Goal: Task Accomplishment & Management: Manage account settings

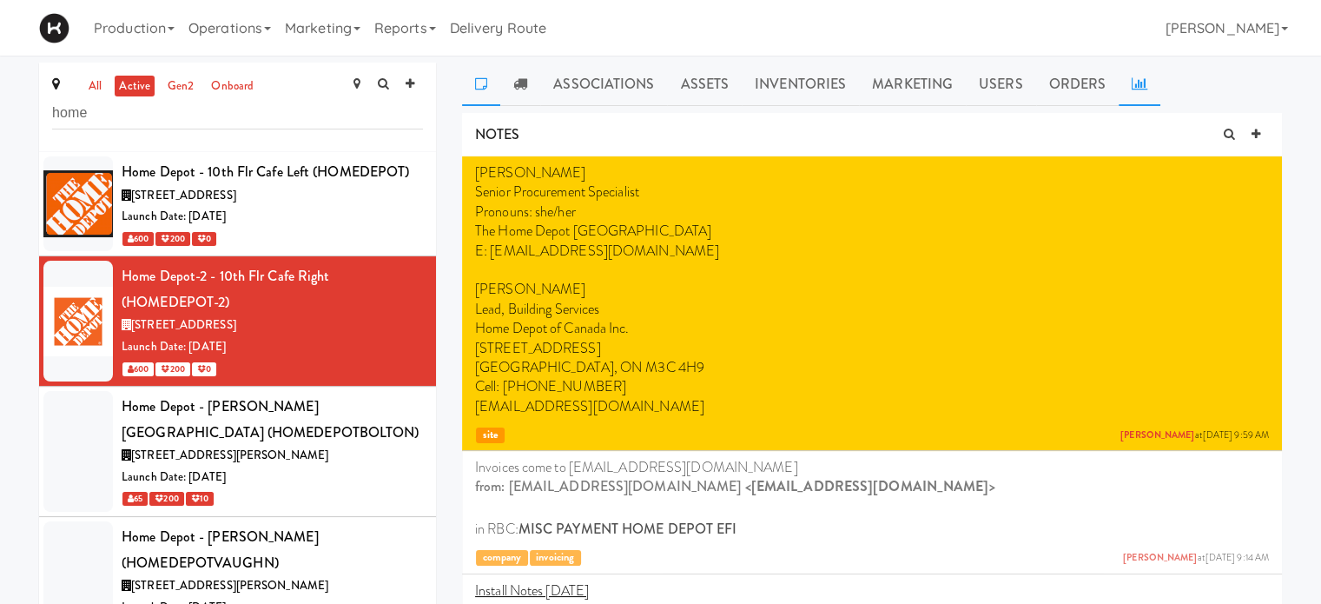
click at [1139, 83] on icon at bounding box center [1140, 83] width 16 height 14
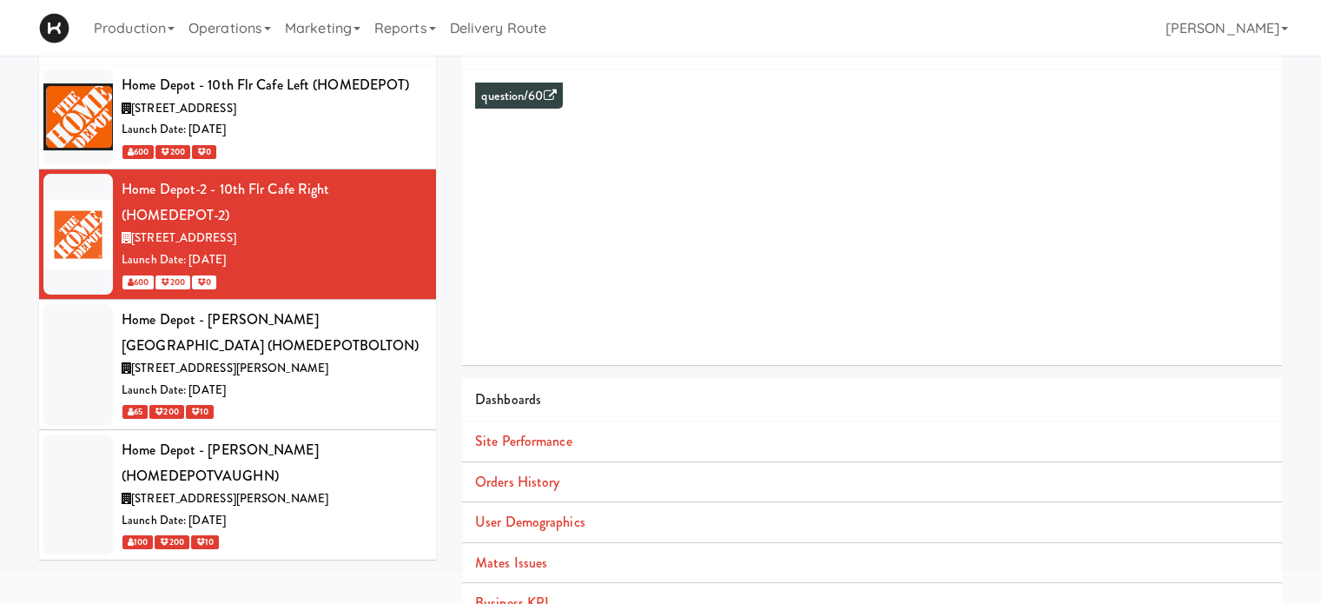
scroll to position [96, 0]
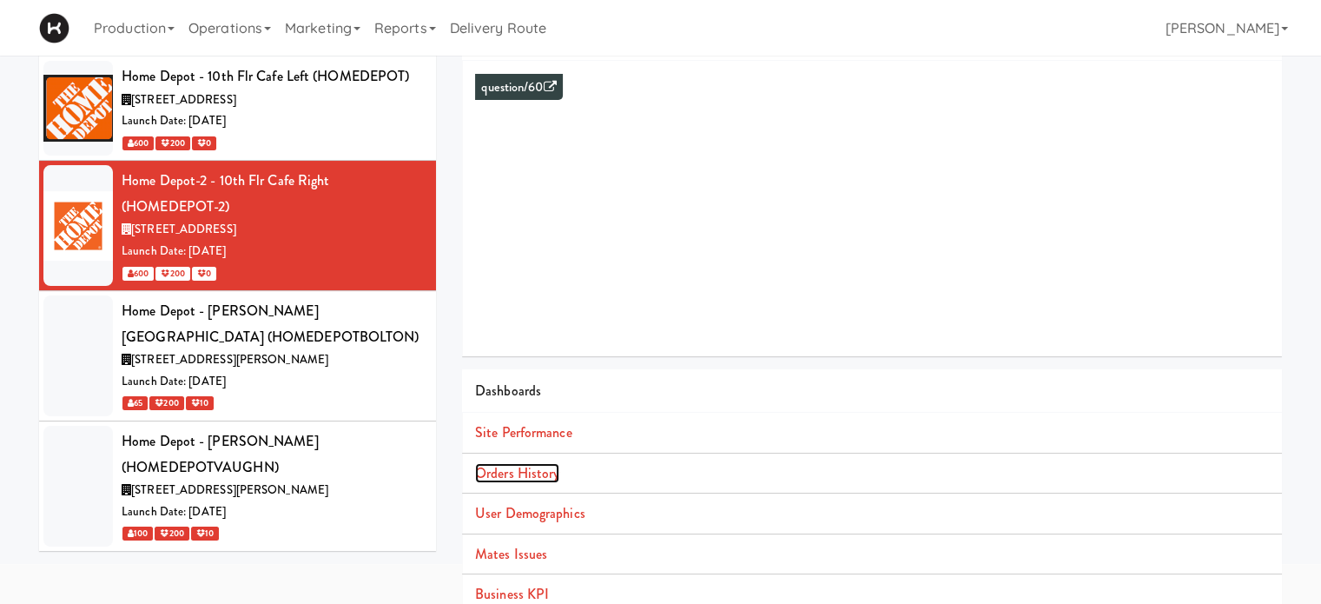
click at [525, 479] on link "Orders History" at bounding box center [517, 473] width 84 height 20
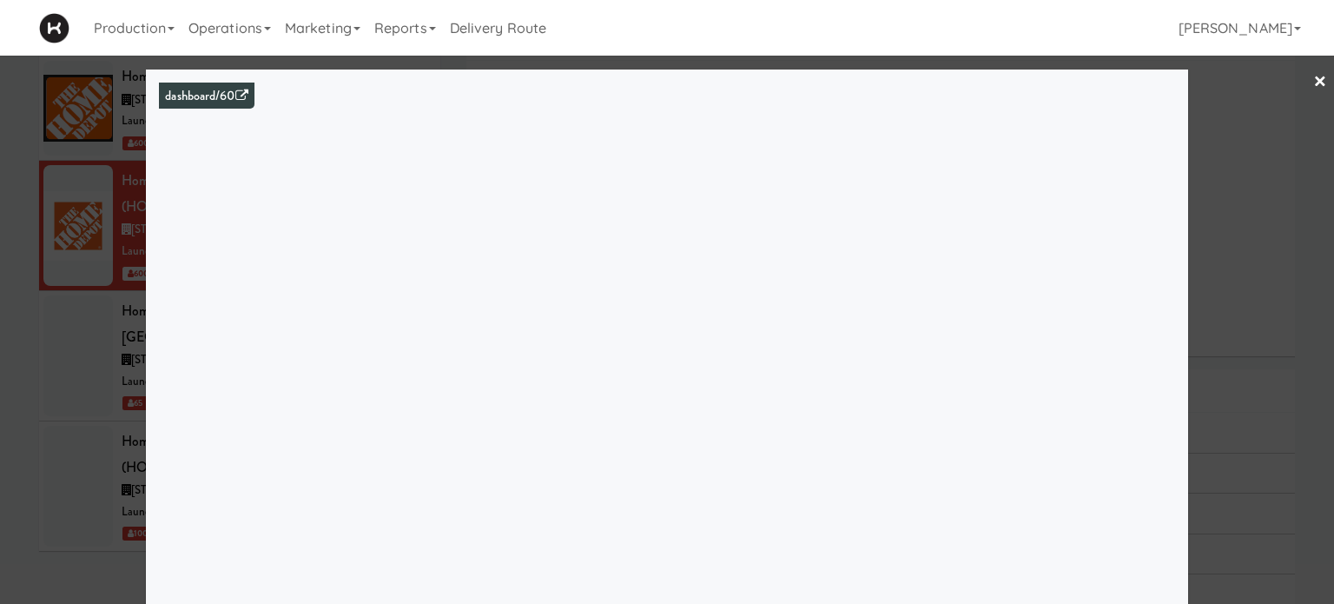
click at [1313, 83] on link "×" at bounding box center [1320, 83] width 14 height 54
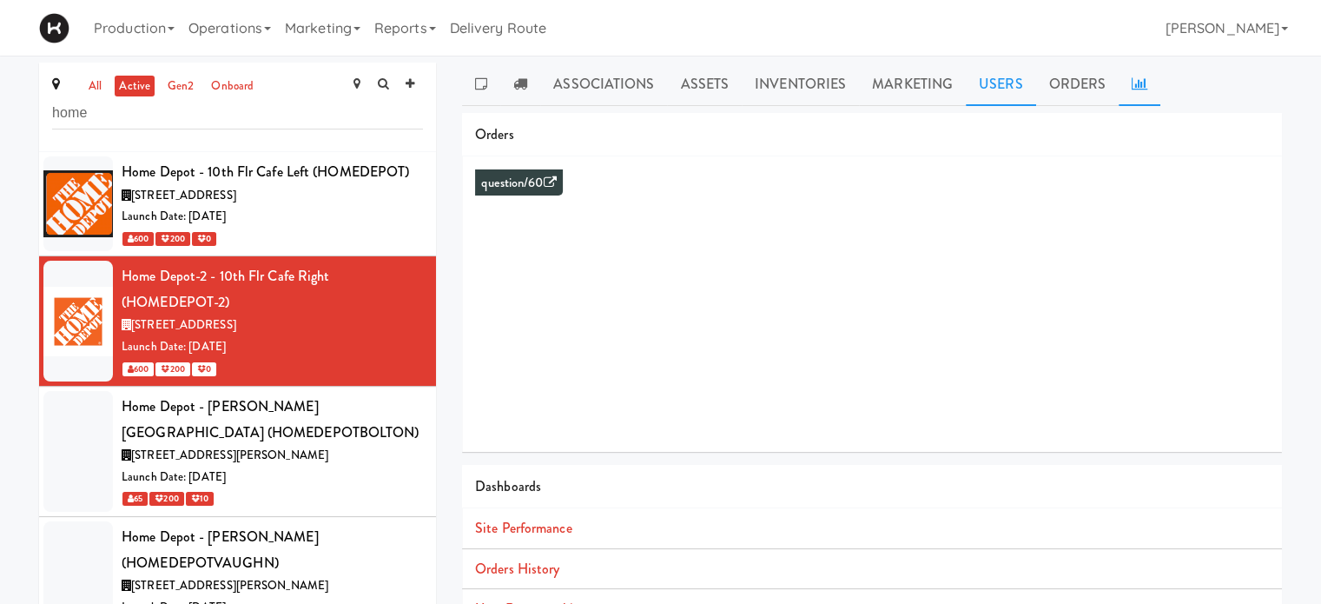
click at [976, 83] on link "Users" at bounding box center [1001, 84] width 70 height 43
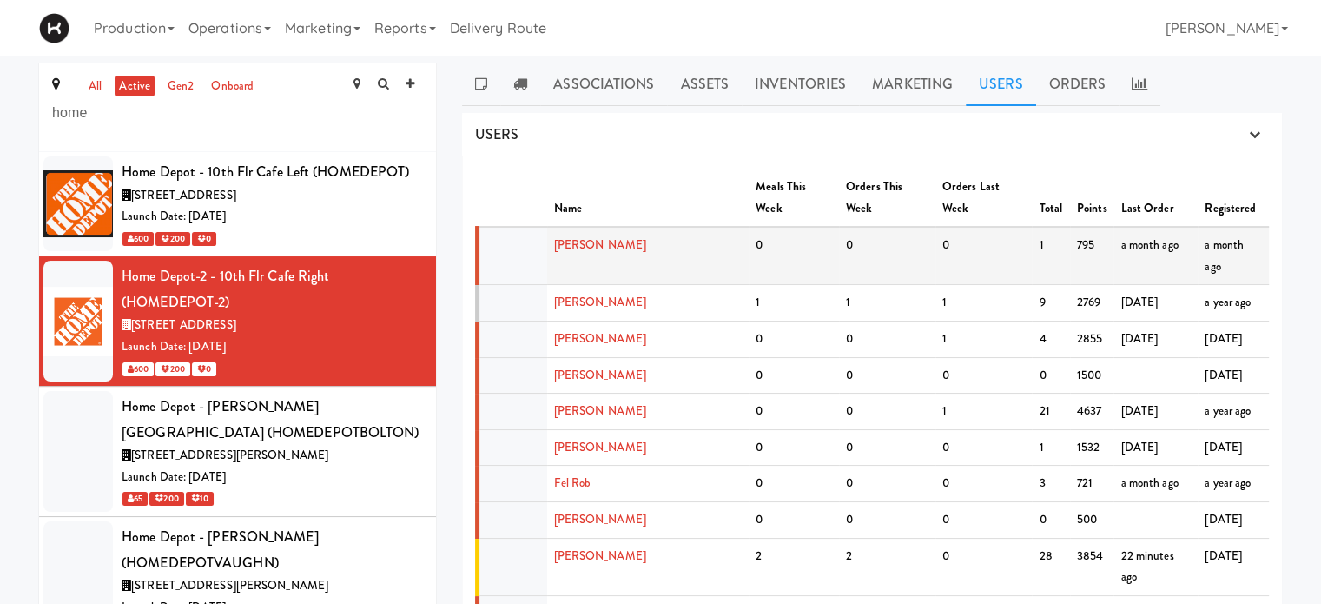
click at [607, 227] on td "[PERSON_NAME]" at bounding box center [648, 256] width 202 height 58
click at [598, 236] on link "[PERSON_NAME]" at bounding box center [600, 244] width 92 height 17
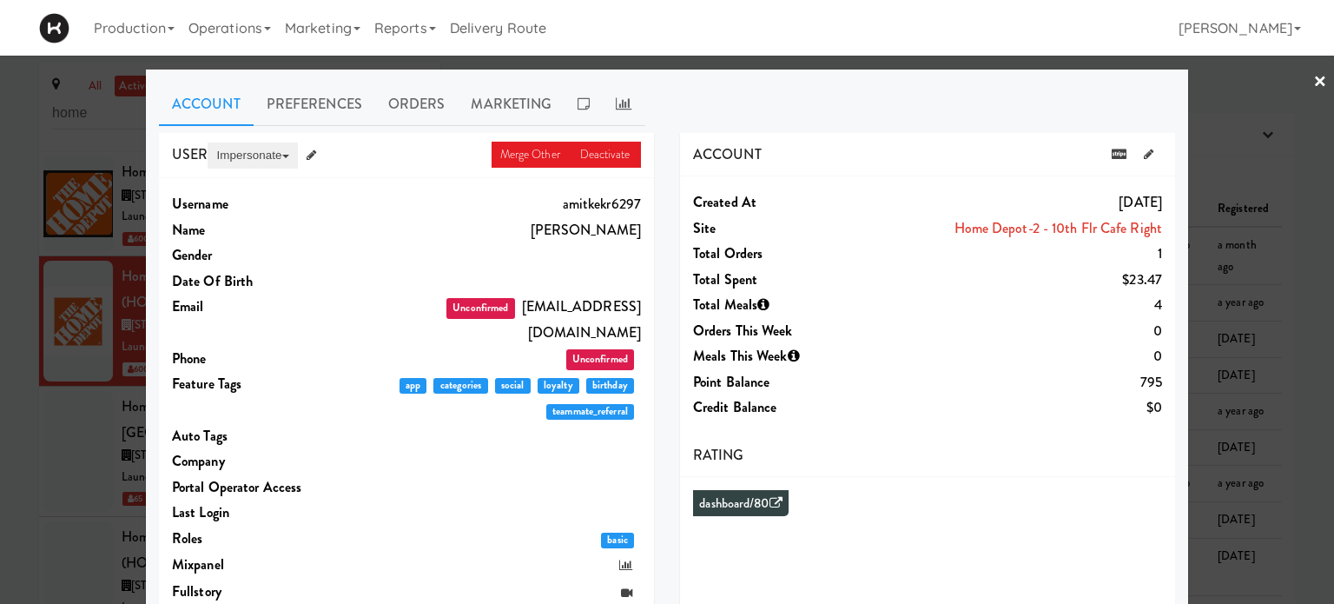
click at [242, 149] on button "Impersonate" at bounding box center [252, 155] width 89 height 26
click at [223, 193] on link "on App" at bounding box center [281, 188] width 146 height 31
click at [1313, 77] on link "×" at bounding box center [1320, 83] width 14 height 54
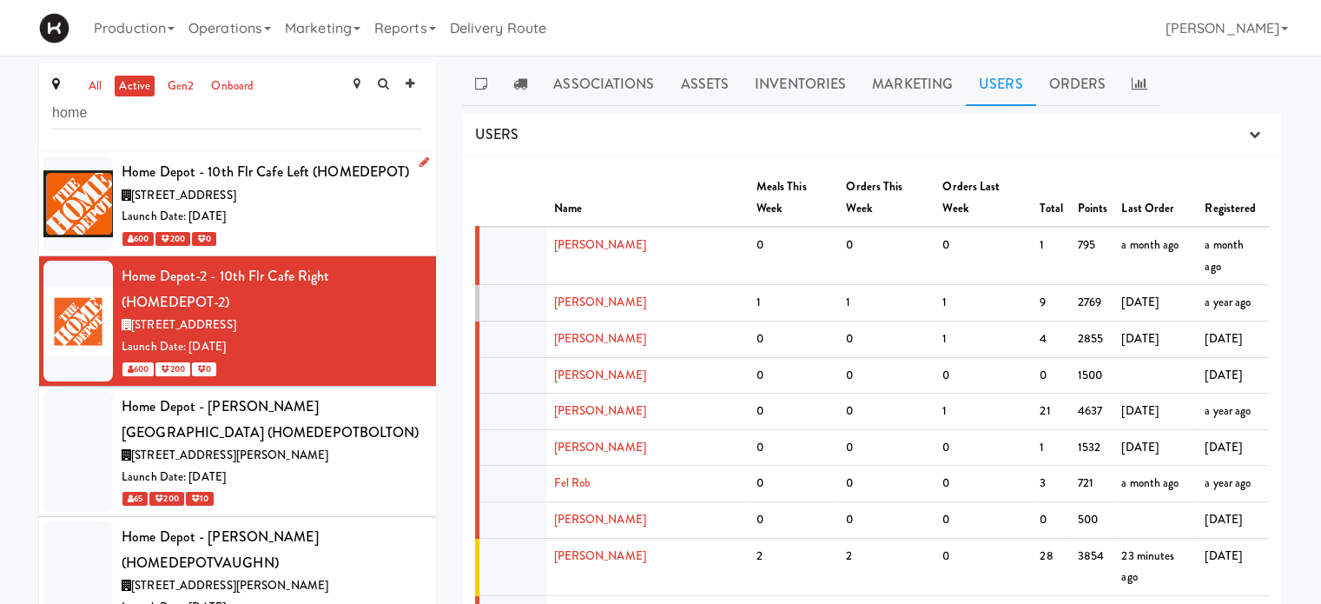
click at [327, 216] on div "Launch Date: [DATE]" at bounding box center [272, 217] width 301 height 22
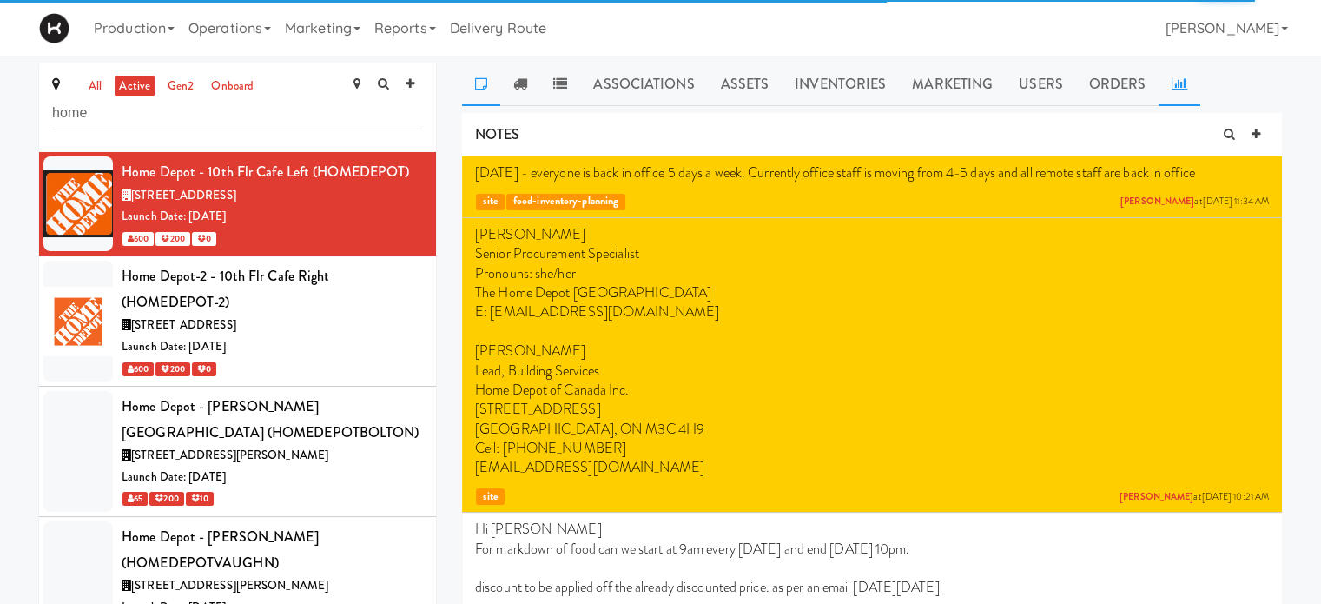
click at [1179, 89] on icon at bounding box center [1180, 83] width 16 height 14
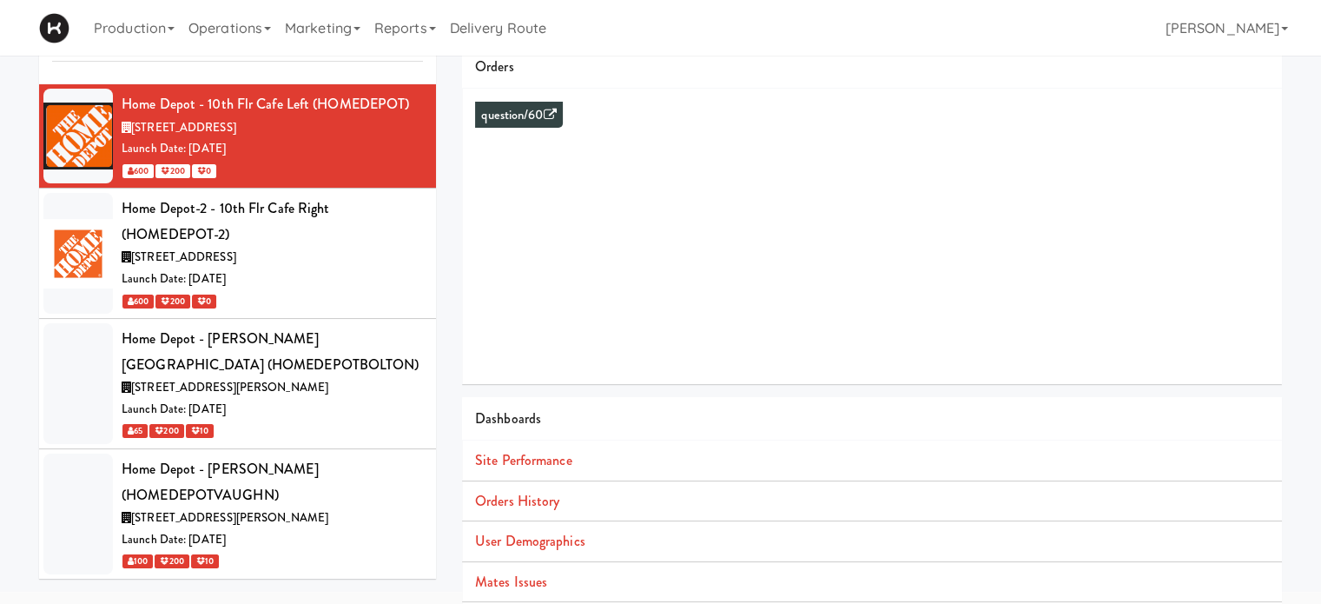
scroll to position [84, 0]
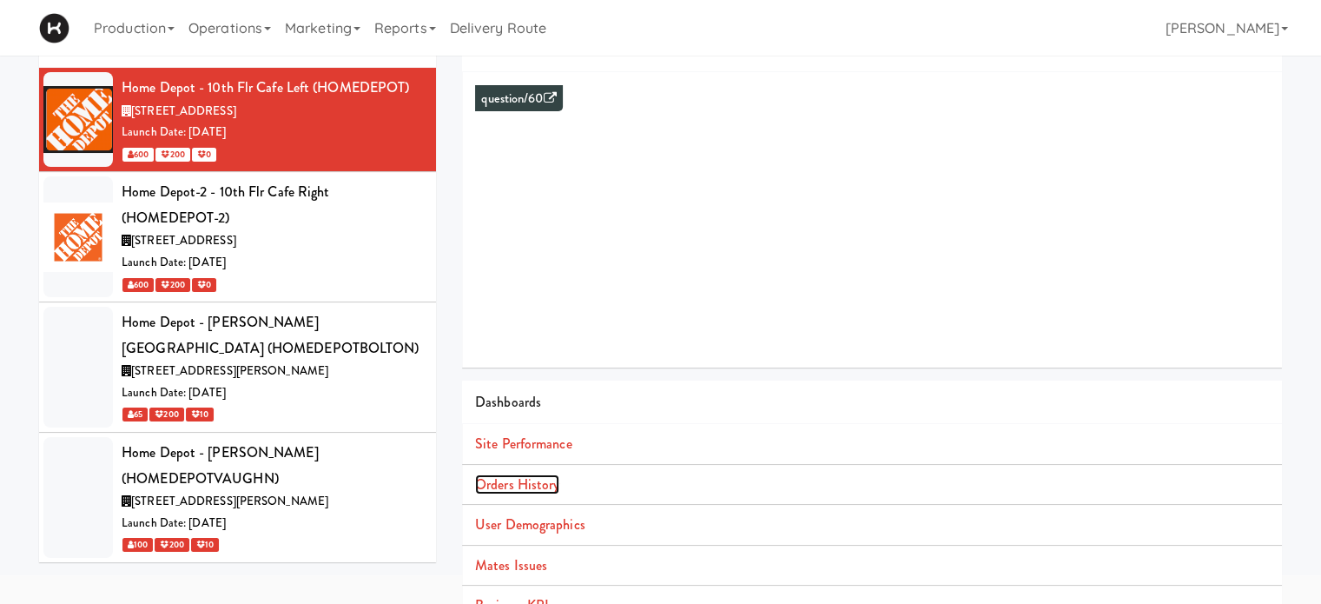
click at [492, 484] on link "Orders History" at bounding box center [517, 484] width 84 height 20
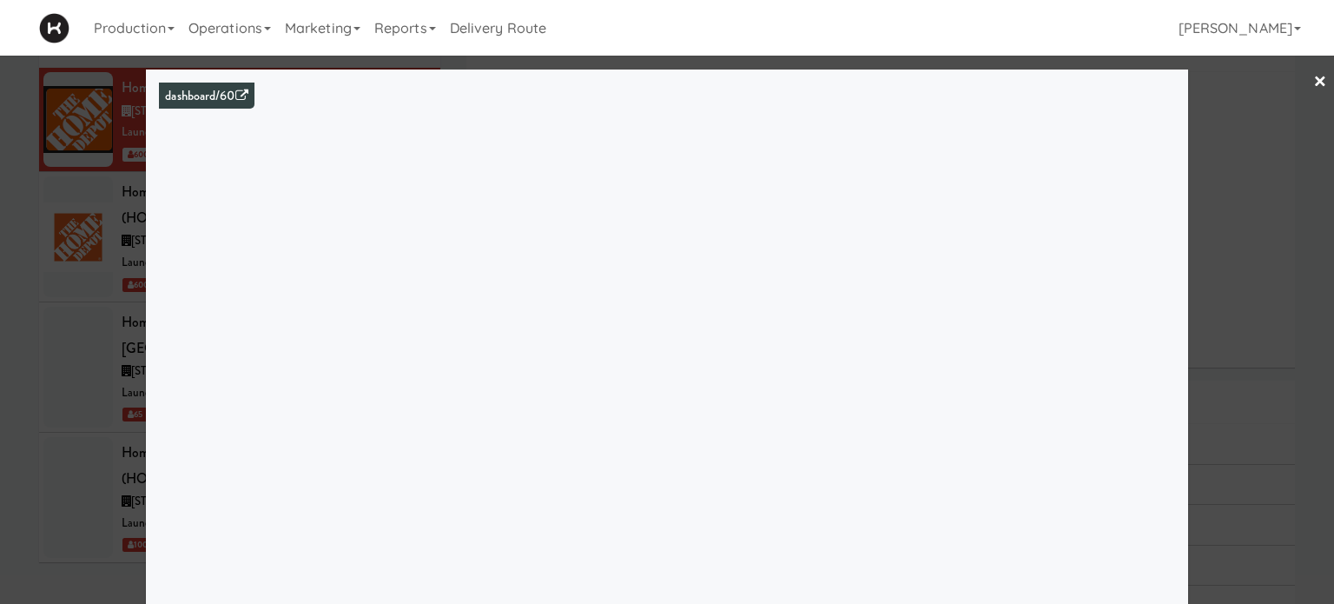
click at [1313, 80] on link "×" at bounding box center [1320, 83] width 14 height 54
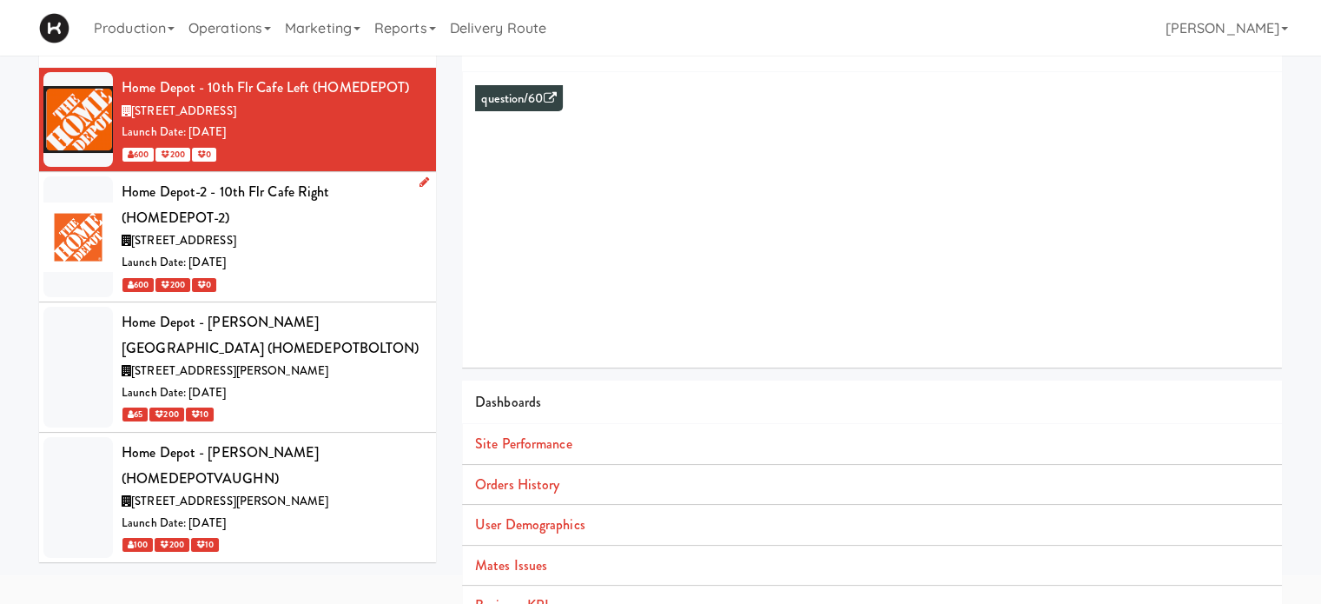
click at [340, 253] on div "Launch Date: [DATE]" at bounding box center [272, 263] width 301 height 22
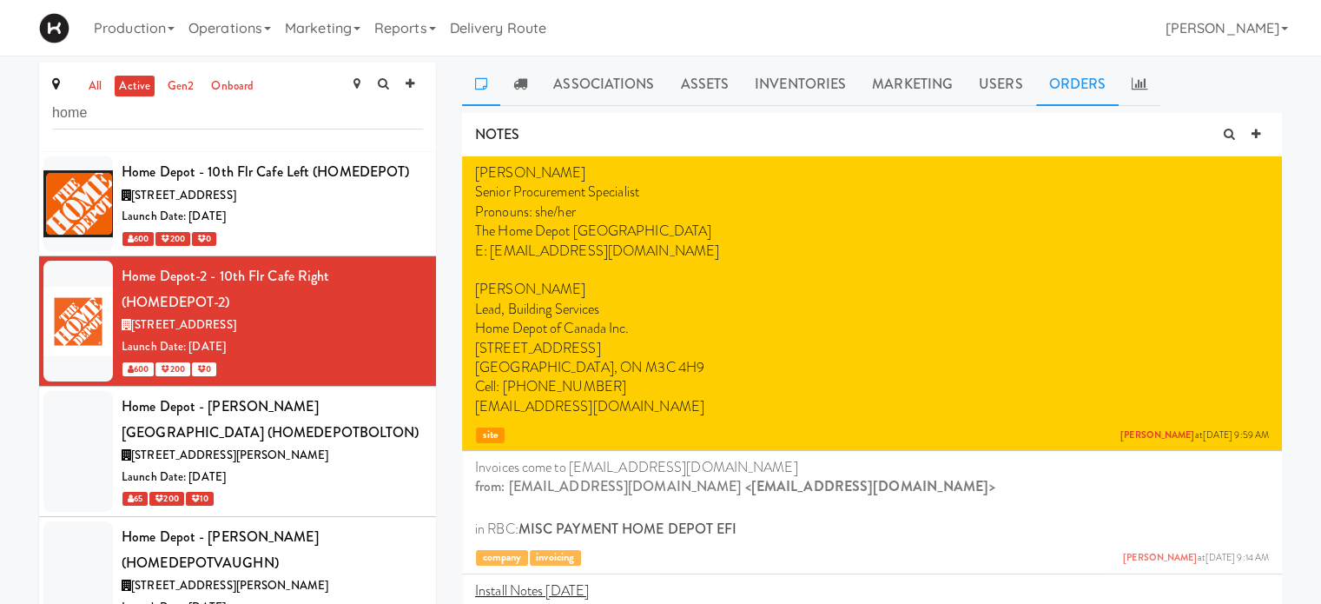
click at [1091, 92] on link "Orders" at bounding box center [1077, 84] width 83 height 43
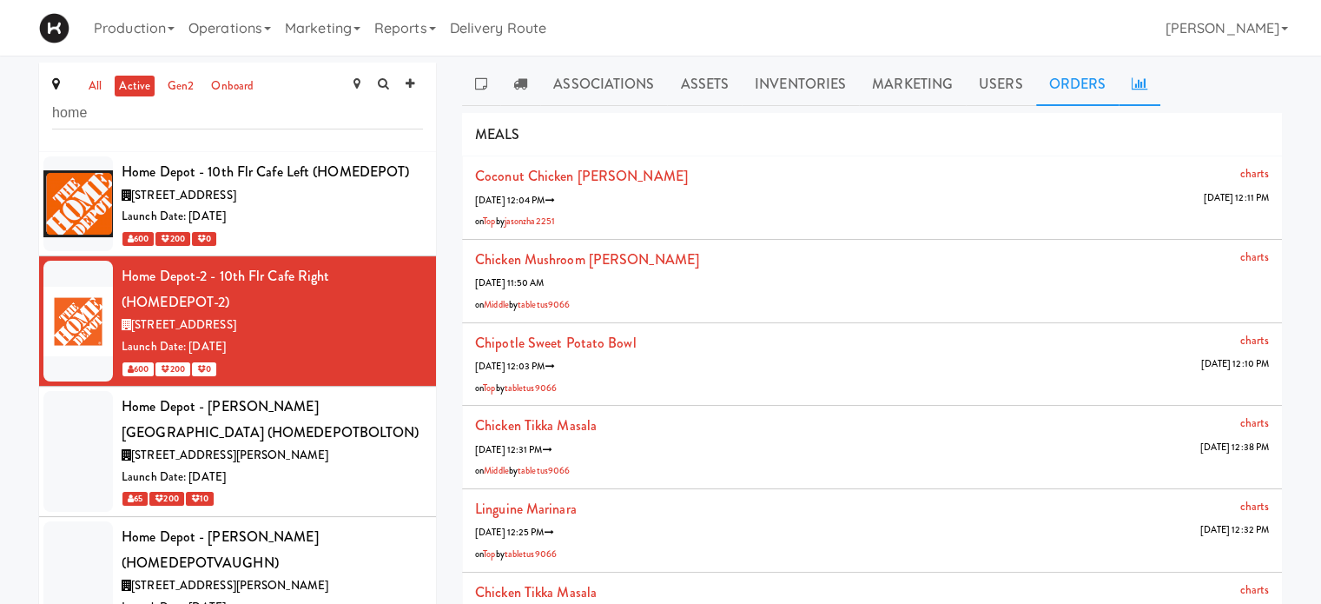
click at [1139, 82] on icon at bounding box center [1140, 83] width 16 height 14
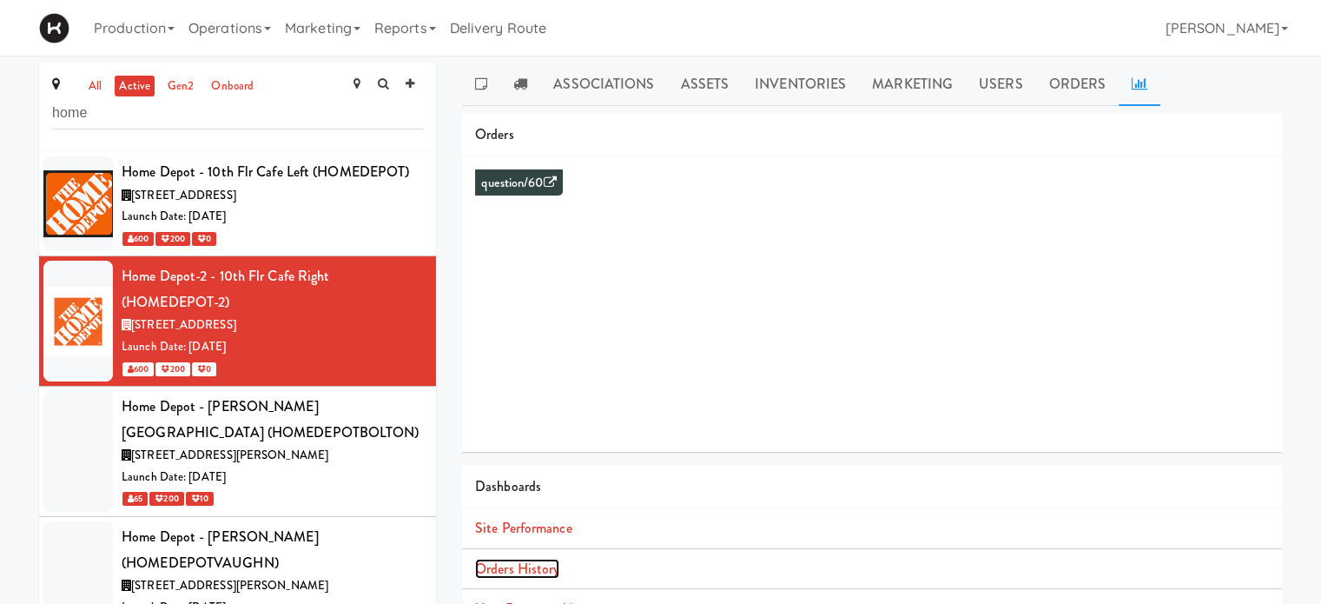
click at [545, 567] on link "Orders History" at bounding box center [517, 568] width 84 height 20
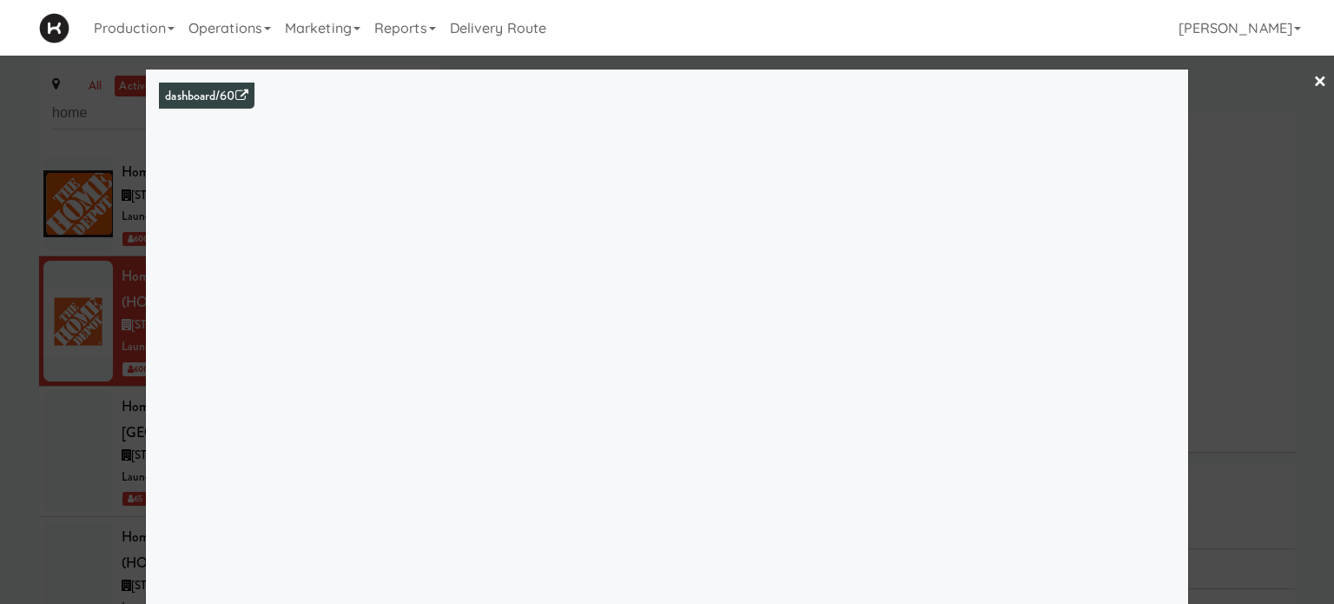
click at [1313, 83] on link "×" at bounding box center [1320, 83] width 14 height 54
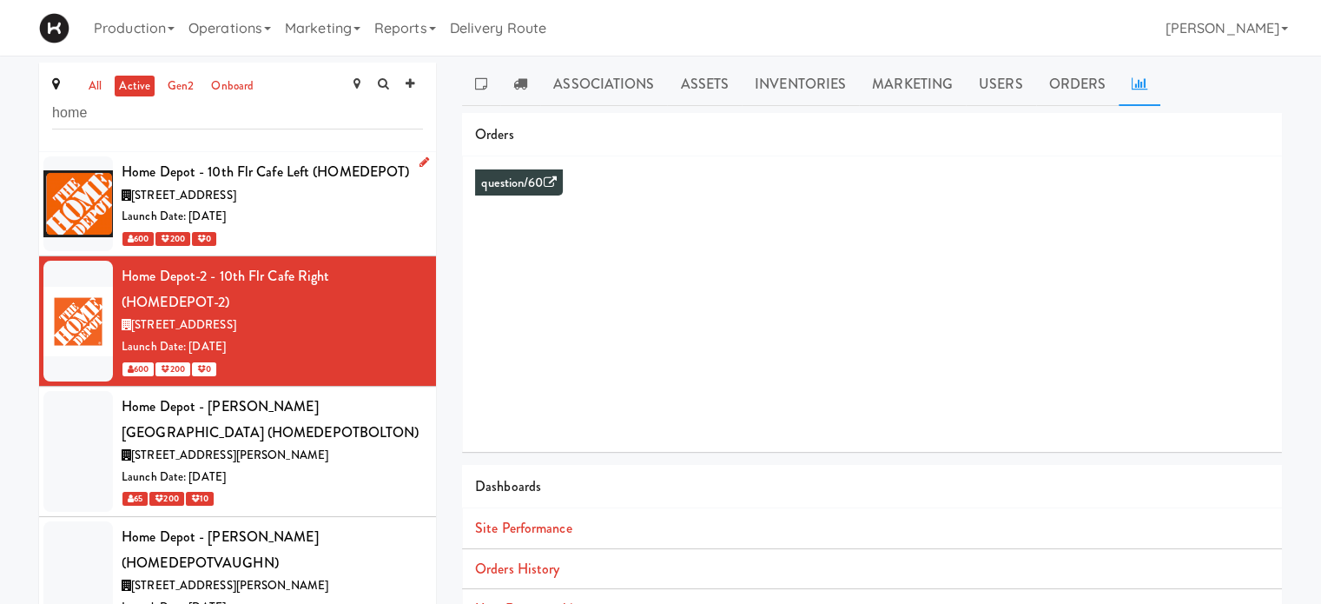
click at [318, 215] on div "Launch Date: [DATE]" at bounding box center [272, 217] width 301 height 22
